Goal: Book appointment/travel/reservation

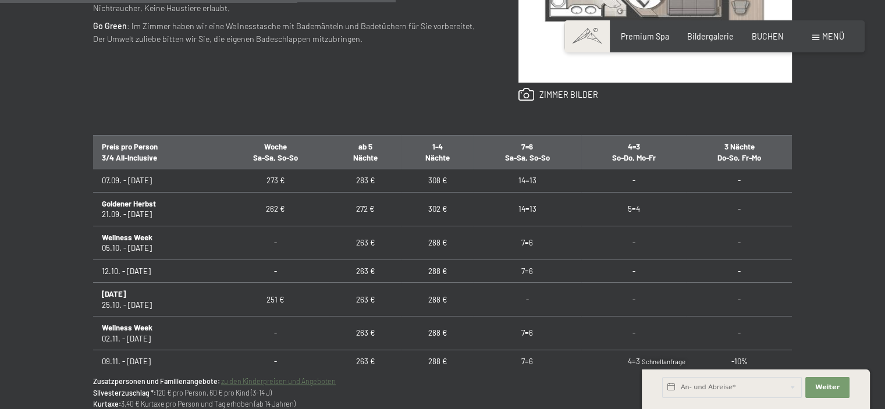
scroll to position [635, 0]
click at [745, 384] on input "text" at bounding box center [732, 387] width 140 height 21
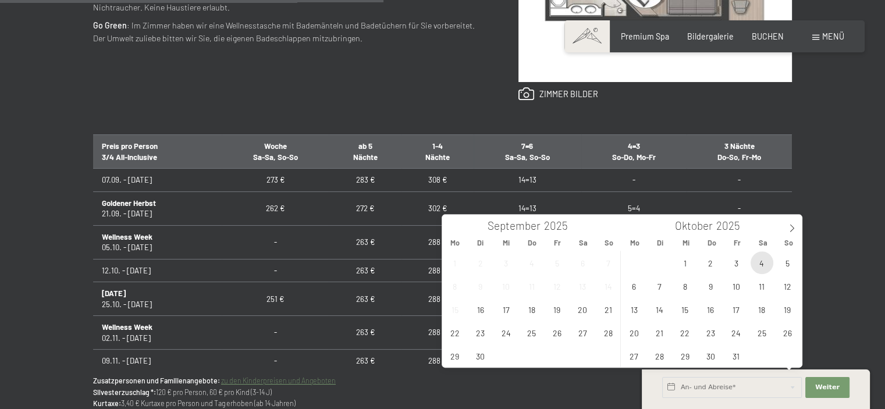
click at [765, 269] on span "4" at bounding box center [762, 262] width 23 height 23
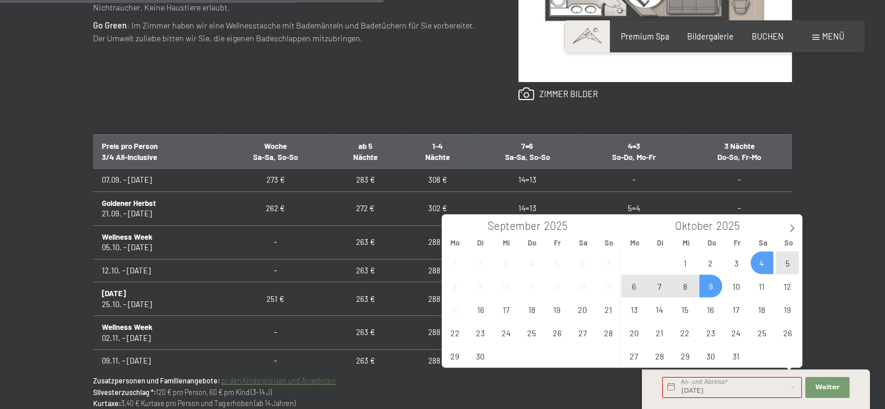
click at [707, 293] on span "9" at bounding box center [711, 286] width 23 height 23
type input "Sa. 04.10.2025 - Do. 09.10.2025"
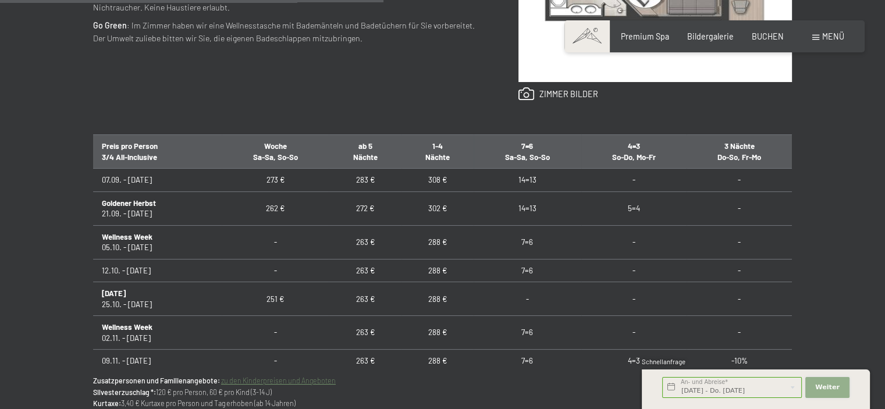
click at [835, 392] on button "Weiter Adressfelder ausblenden" at bounding box center [828, 387] width 44 height 21
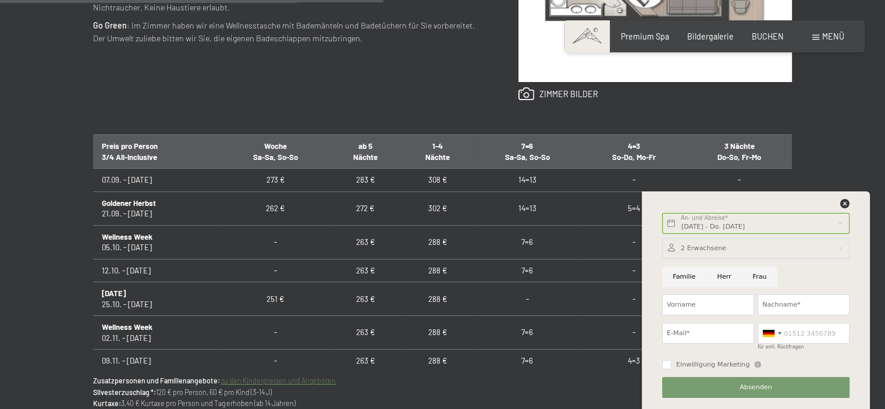
click at [739, 247] on div at bounding box center [755, 248] width 187 height 21
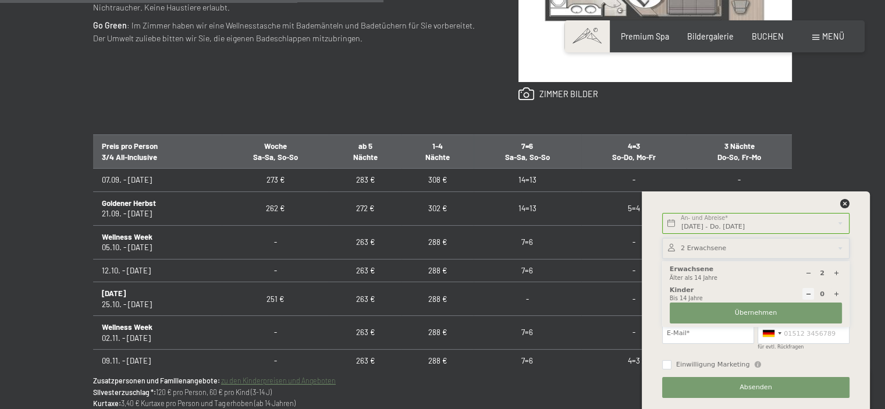
click at [831, 293] on div at bounding box center [837, 294] width 12 height 12
type input "1"
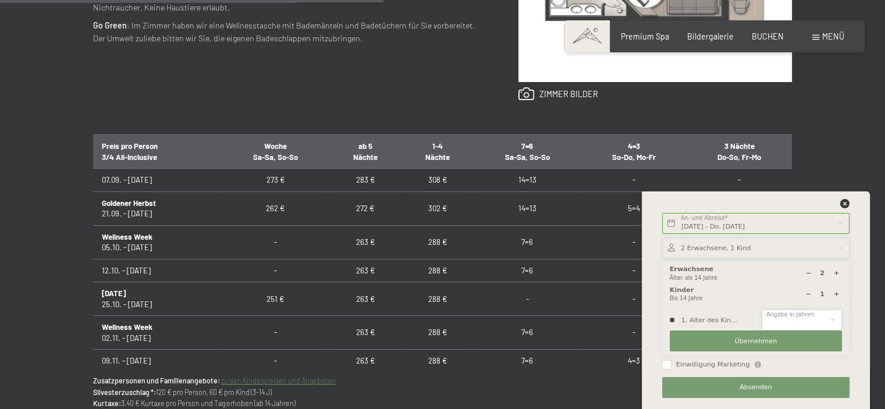
click at [798, 316] on select "0 1 2 3 4 5 6 7 8 9 10 11 12 13 14" at bounding box center [802, 320] width 80 height 21
select select "4"
click at [762, 310] on select "0 1 2 3 4 5 6 7 8 9 10 11 12 13 14" at bounding box center [802, 320] width 80 height 21
click at [667, 366] on input "Einwilligung Marketing" at bounding box center [666, 364] width 9 height 9
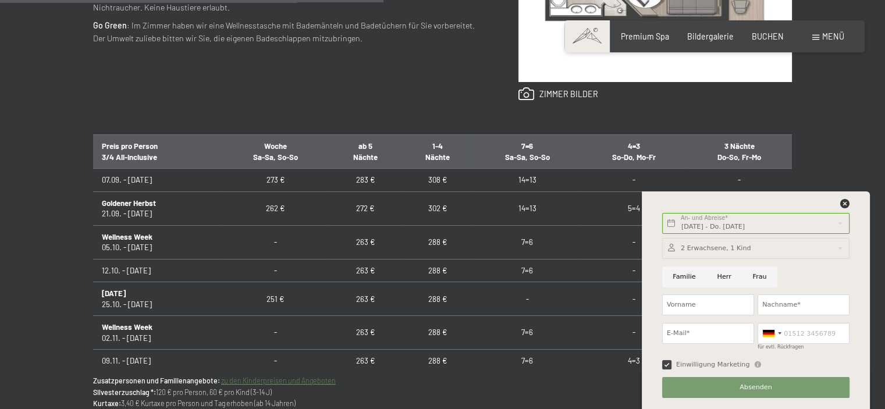
click at [667, 361] on input "Einwilligung Marketing" at bounding box center [666, 364] width 9 height 9
checkbox input "false"
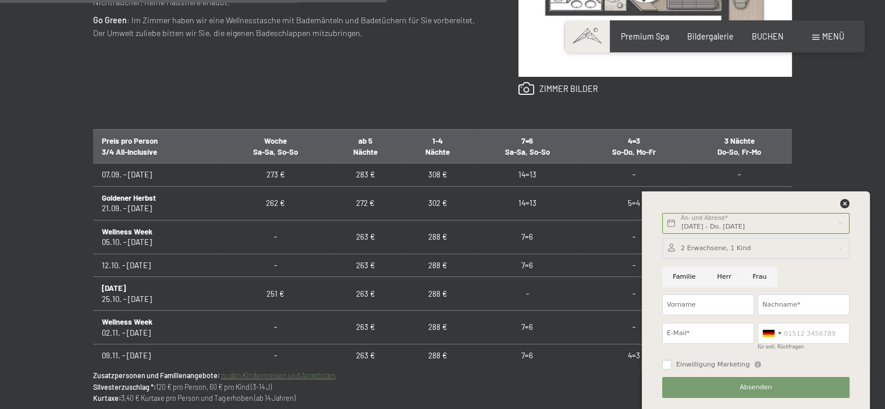
scroll to position [641, 0]
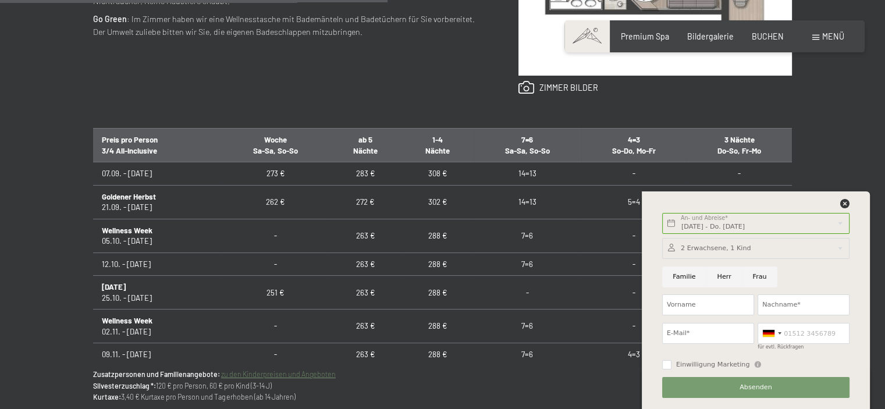
click at [744, 242] on div at bounding box center [755, 248] width 187 height 21
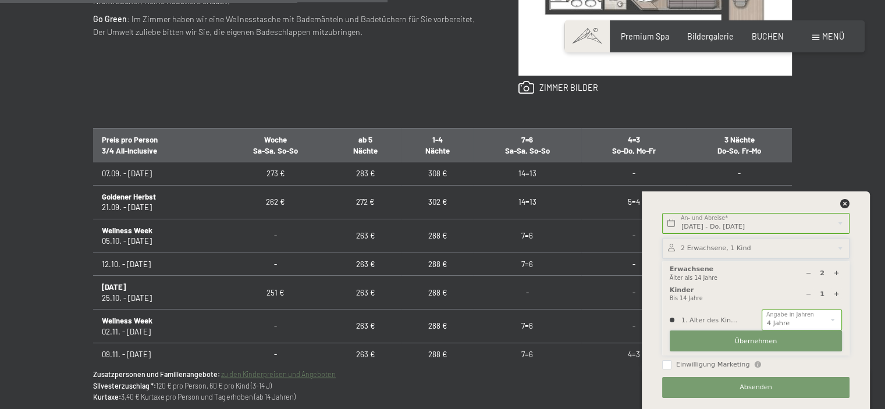
click at [770, 339] on span "Übernehmen" at bounding box center [756, 341] width 42 height 9
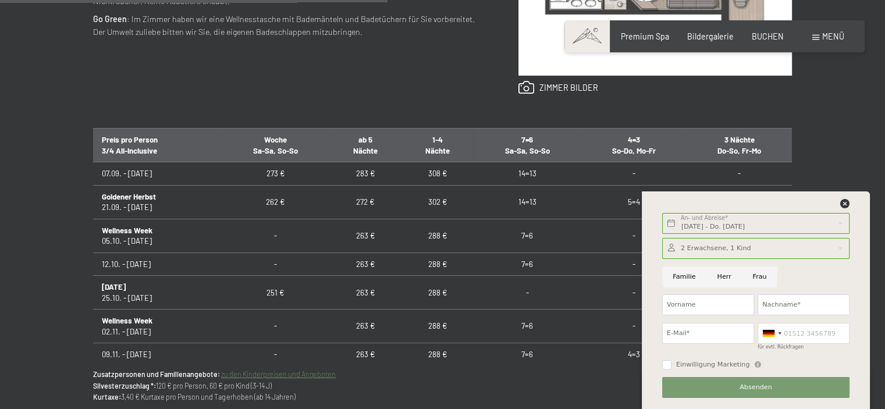
click at [695, 280] on input "Familie" at bounding box center [684, 277] width 44 height 21
radio input "true"
click at [710, 279] on input "Herr" at bounding box center [725, 277] width 36 height 21
radio input "true"
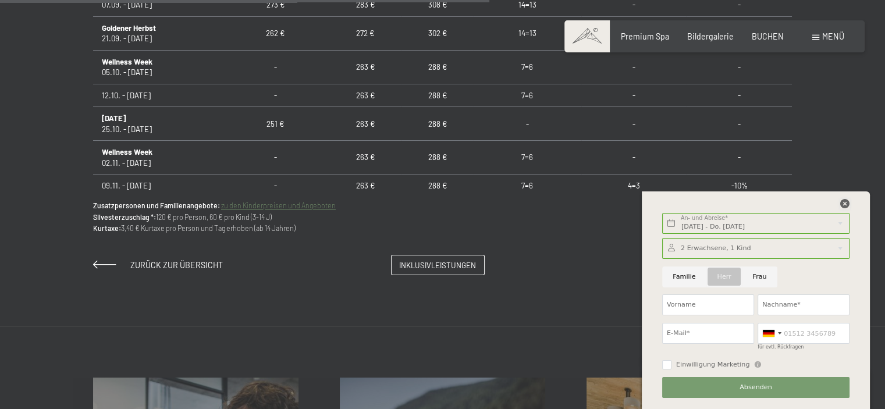
click at [845, 202] on icon at bounding box center [845, 203] width 9 height 9
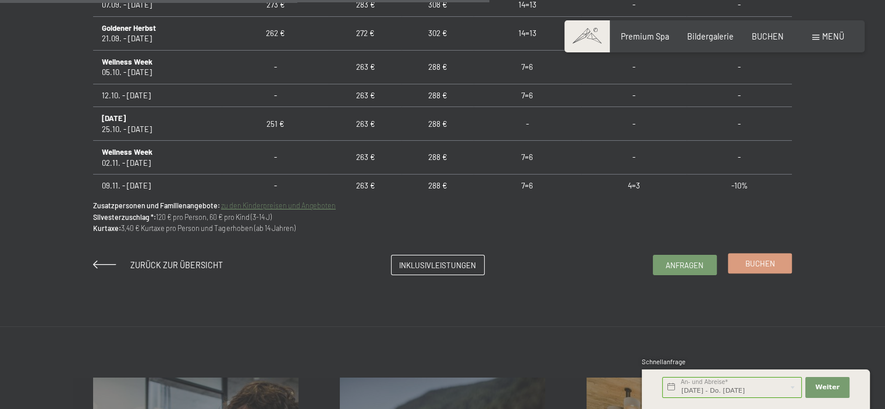
click at [758, 262] on span "Buchen" at bounding box center [761, 263] width 30 height 10
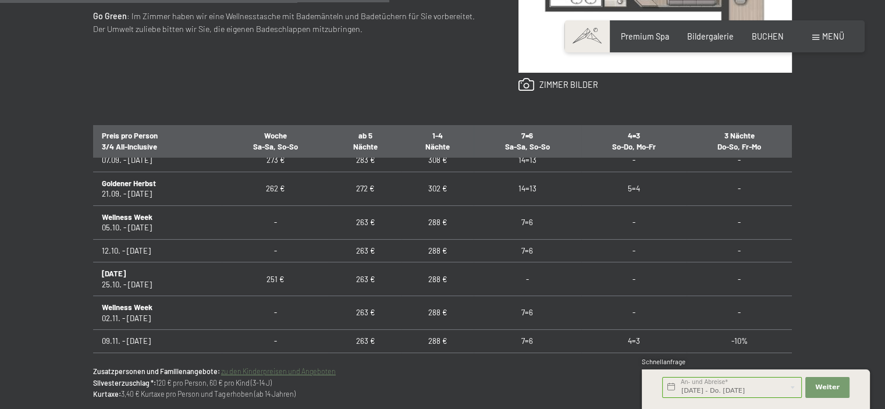
scroll to position [9, 0]
click at [289, 372] on link "zu den Kinderpreisen und Angeboten" at bounding box center [278, 371] width 115 height 8
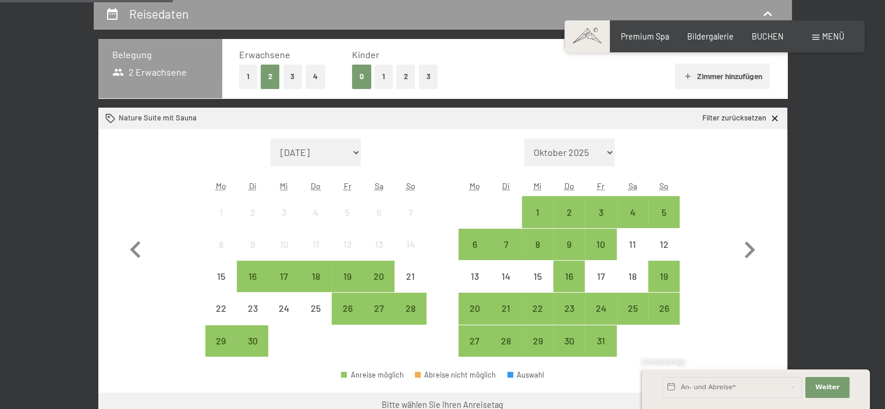
scroll to position [247, 0]
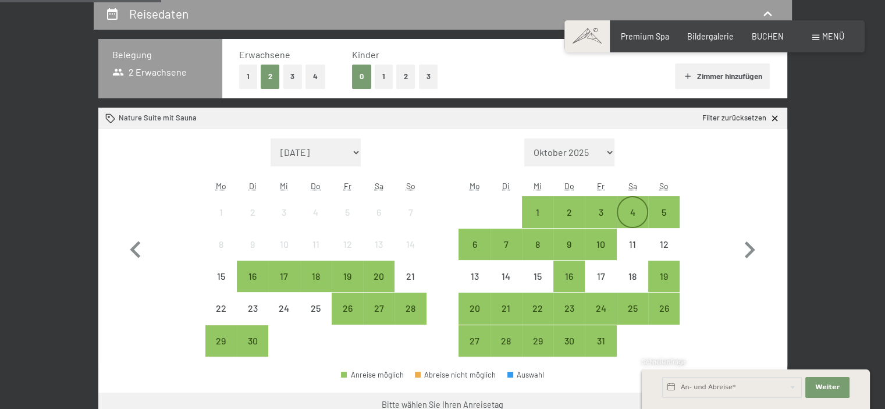
click at [619, 215] on div "4" at bounding box center [632, 222] width 29 height 29
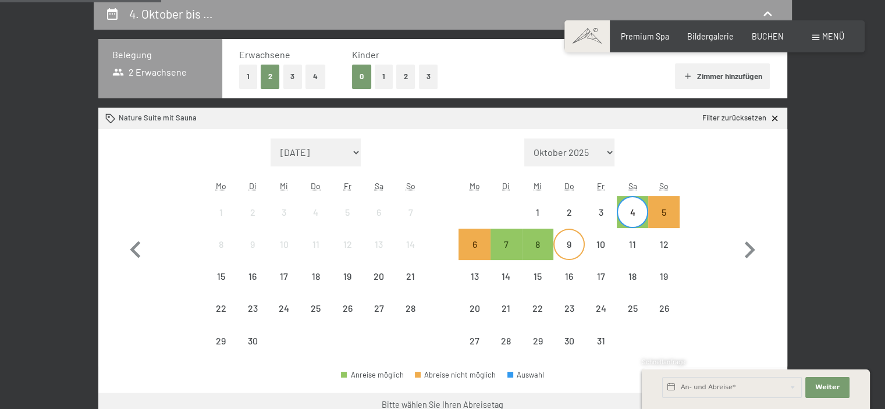
click at [568, 243] on div "9" at bounding box center [569, 254] width 29 height 29
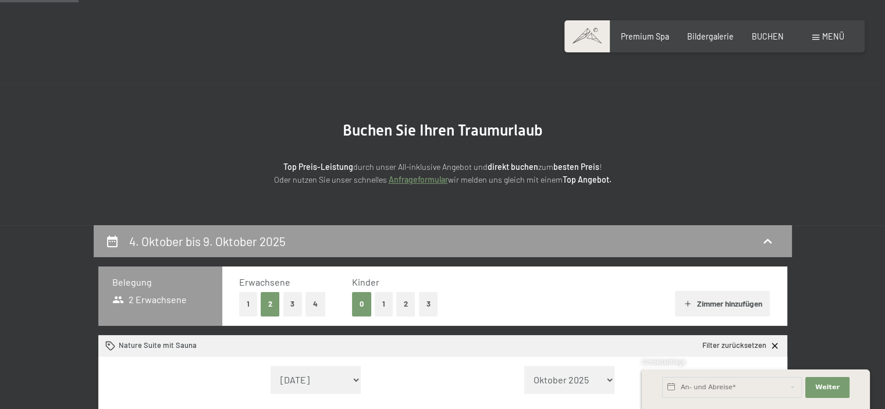
scroll to position [0, 0]
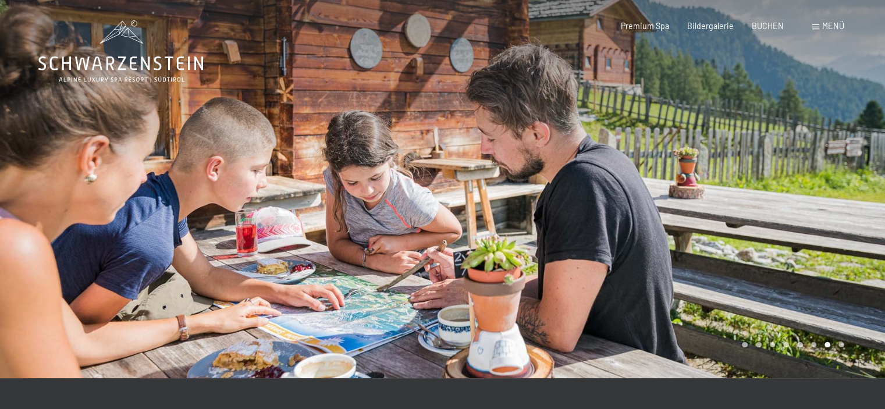
click at [112, 54] on icon at bounding box center [120, 51] width 165 height 62
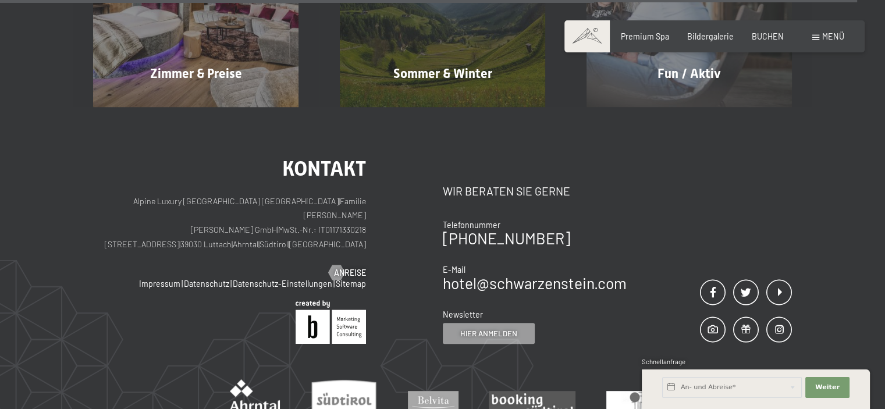
scroll to position [4712, 0]
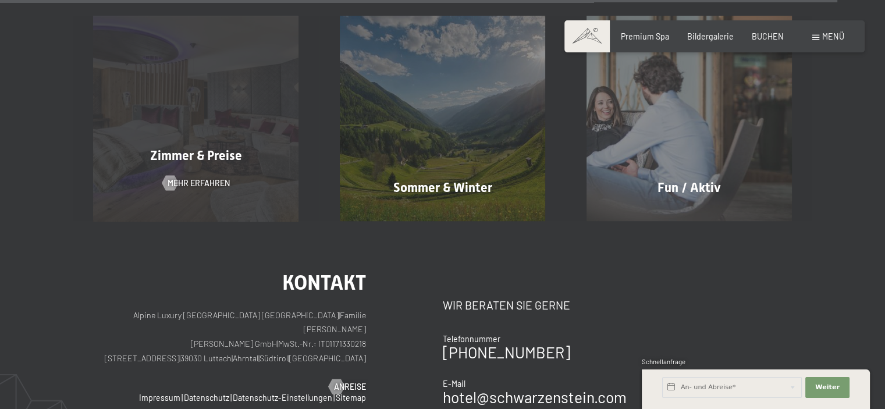
click at [230, 122] on div "Zimmer & Preise Mehr erfahren" at bounding box center [196, 118] width 247 height 205
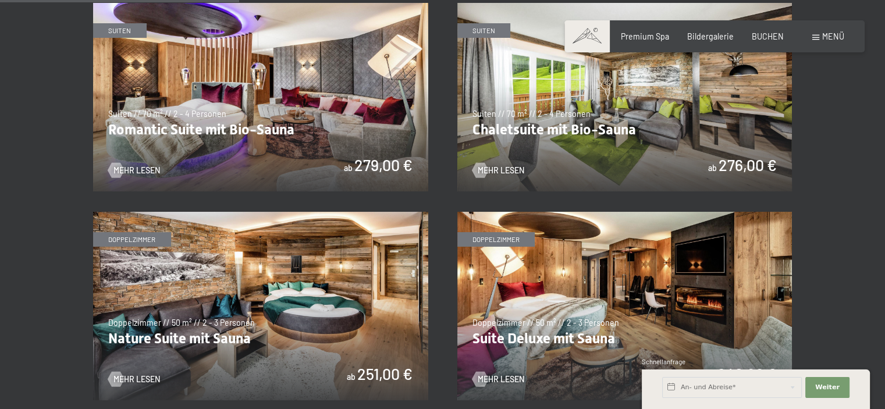
scroll to position [888, 0]
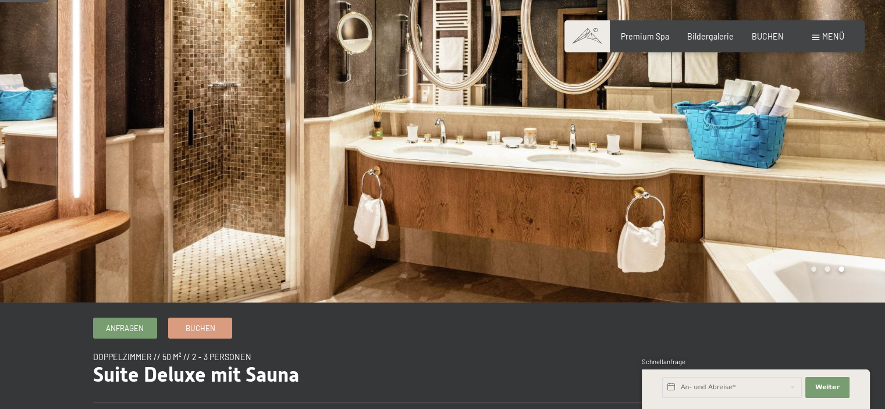
click at [392, 215] on div at bounding box center [221, 113] width 443 height 378
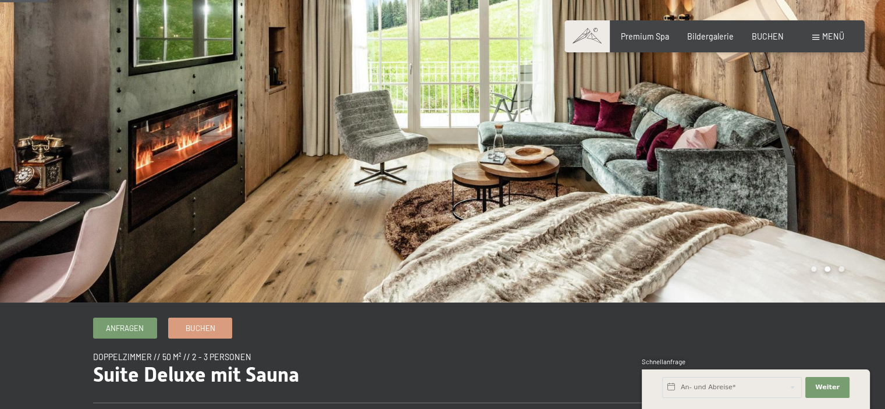
click at [392, 215] on div at bounding box center [221, 113] width 443 height 378
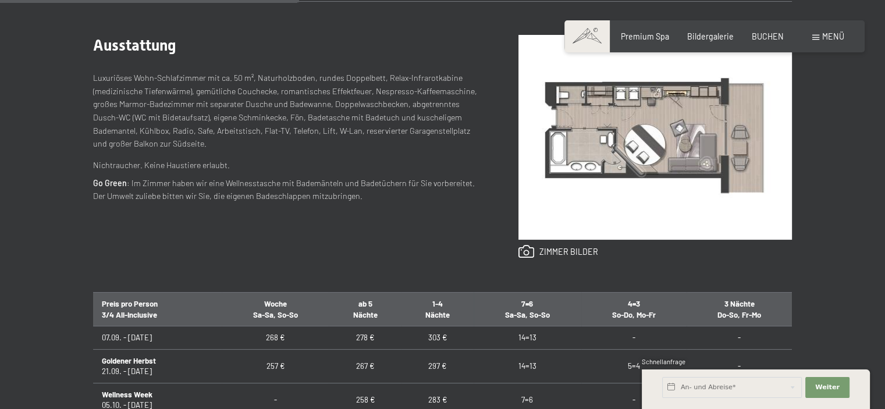
scroll to position [529, 0]
